Goal: Transaction & Acquisition: Download file/media

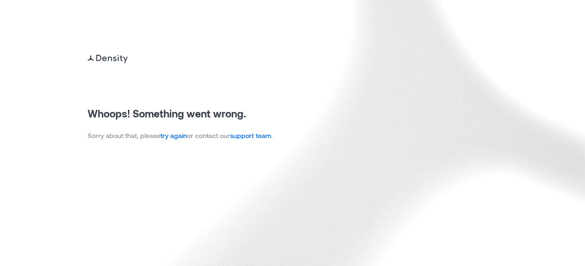
click at [181, 136] on link "try again" at bounding box center [173, 135] width 27 height 8
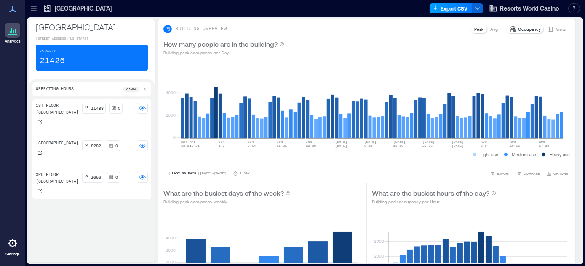
click at [448, 7] on button "Export CSV" at bounding box center [450, 8] width 43 height 10
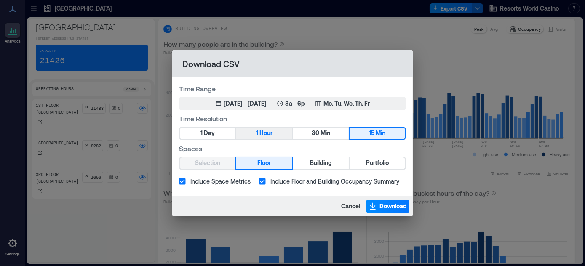
click at [263, 134] on span "Hour" at bounding box center [265, 133] width 13 height 11
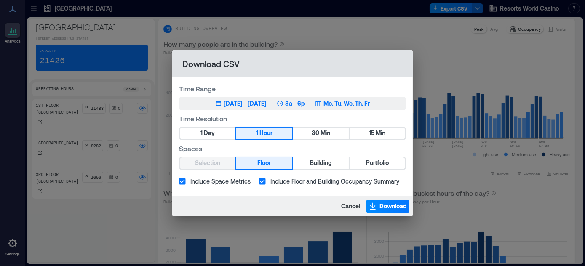
click at [305, 104] on p "8a - 6p" at bounding box center [295, 103] width 20 height 8
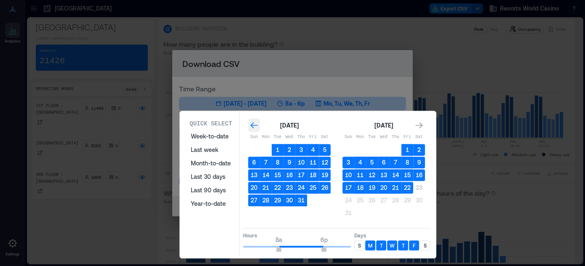
click at [255, 126] on icon "Go to previous month" at bounding box center [254, 125] width 8 height 8
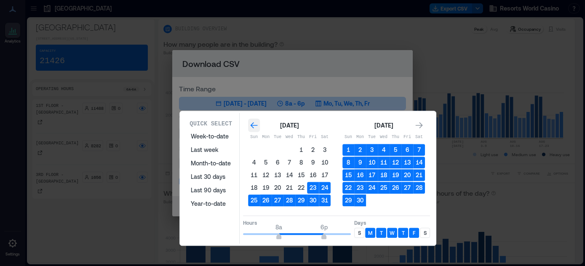
click at [255, 126] on icon "Go to previous month" at bounding box center [254, 125] width 8 height 8
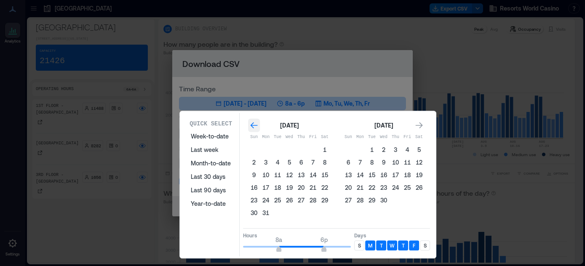
click at [255, 126] on icon "Go to previous month" at bounding box center [254, 125] width 8 height 8
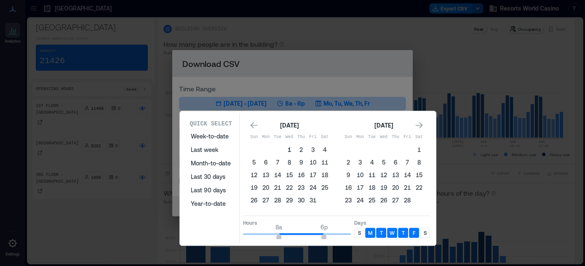
click at [287, 147] on button "1" at bounding box center [289, 150] width 12 height 12
type input "*"
drag, startPoint x: 280, startPoint y: 235, endPoint x: 229, endPoint y: 231, distance: 51.1
click at [229, 231] on div "Quick Select Week-to-date Last week Month-to-date Last 30 days Last 90 days Yea…" at bounding box center [307, 178] width 251 height 131
type input "**"
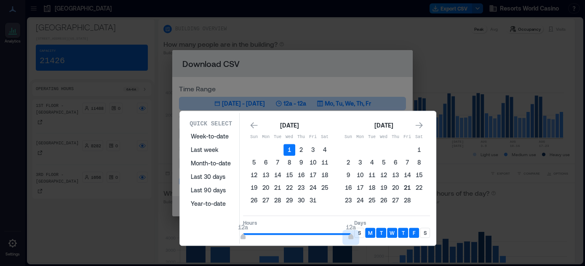
drag, startPoint x: 323, startPoint y: 234, endPoint x: 404, endPoint y: 186, distance: 94.3
click at [362, 238] on div "Hours 12a 12a Days S M T W T F S" at bounding box center [336, 227] width 187 height 25
click at [418, 125] on icon "Go to next month" at bounding box center [419, 125] width 8 height 8
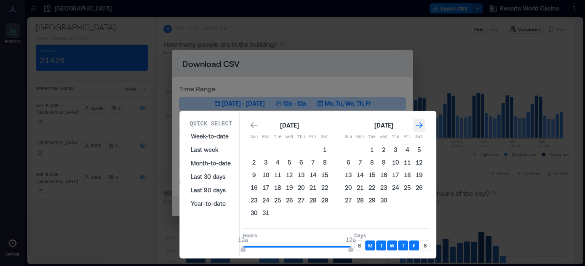
click at [418, 125] on icon "Go to next month" at bounding box center [419, 125] width 8 height 8
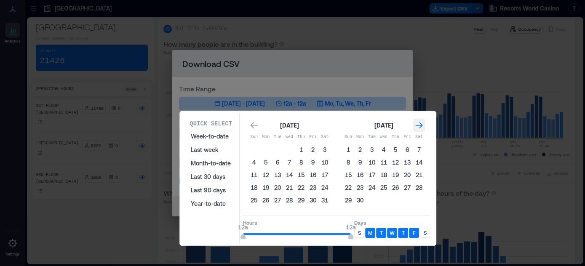
click at [418, 125] on icon "Go to next month" at bounding box center [419, 125] width 8 height 8
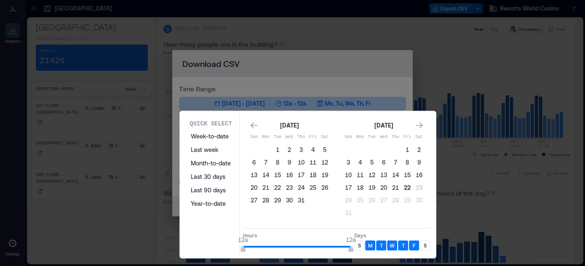
click at [406, 188] on button "22" at bounding box center [407, 188] width 12 height 12
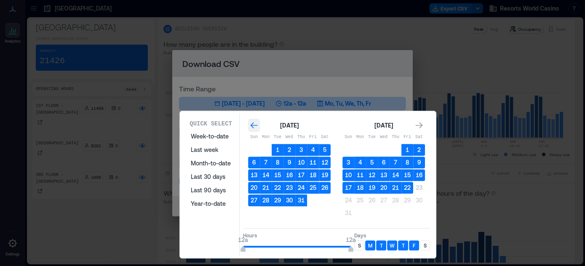
click at [250, 123] on icon "Go to previous month" at bounding box center [254, 125] width 8 height 8
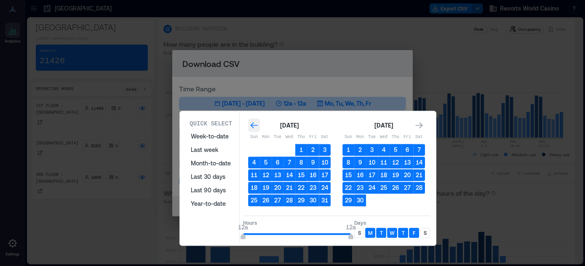
click at [250, 123] on icon "Go to previous month" at bounding box center [254, 125] width 8 height 8
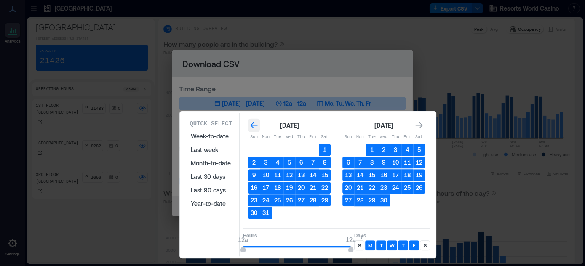
click at [250, 123] on icon "Go to previous month" at bounding box center [254, 125] width 8 height 8
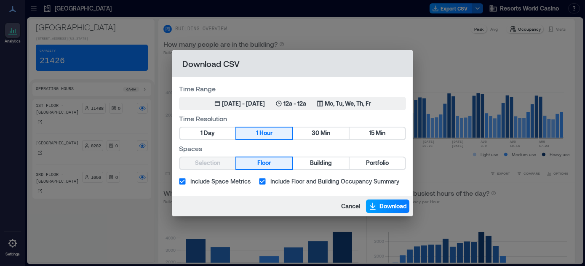
click at [389, 207] on span "Download" at bounding box center [392, 206] width 27 height 8
